Goal: Transaction & Acquisition: Subscribe to service/newsletter

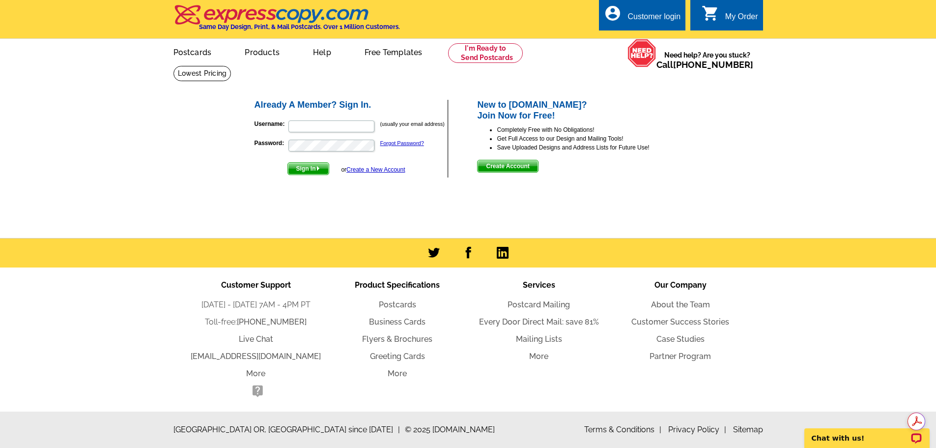
click at [510, 166] on span "Create Account" at bounding box center [508, 166] width 60 height 12
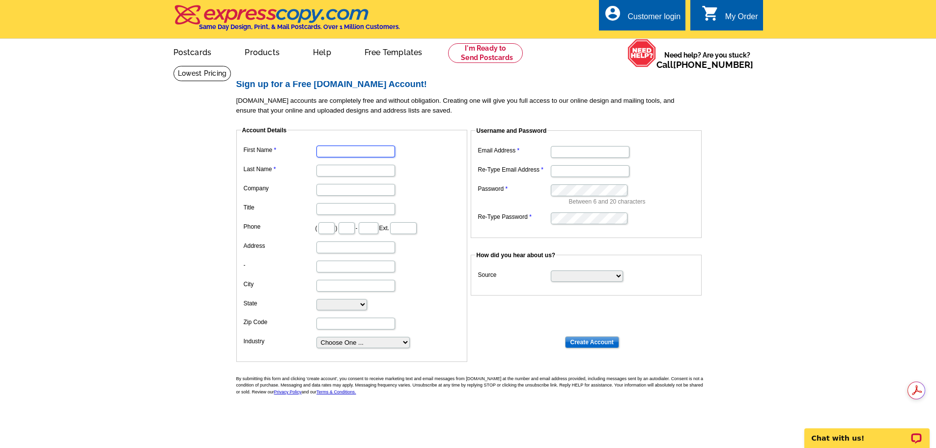
click at [354, 152] on input "First Name" at bounding box center [355, 151] width 79 height 12
click at [231, 66] on link at bounding box center [202, 73] width 58 height 15
